Goal: Task Accomplishment & Management: Use online tool/utility

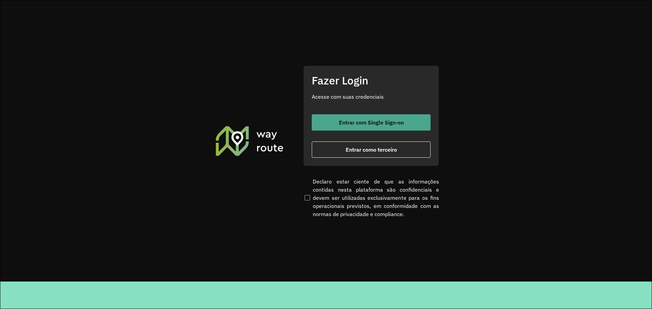
click at [354, 129] on button "Entrar com Single Sign-on" at bounding box center [371, 122] width 119 height 16
click at [235, 65] on section "Fazer Login Acesse com suas credenciais Entrar com Single Sign-on Entrar como t…" at bounding box center [325, 140] width 651 height 281
